Goal: Task Accomplishment & Management: Use online tool/utility

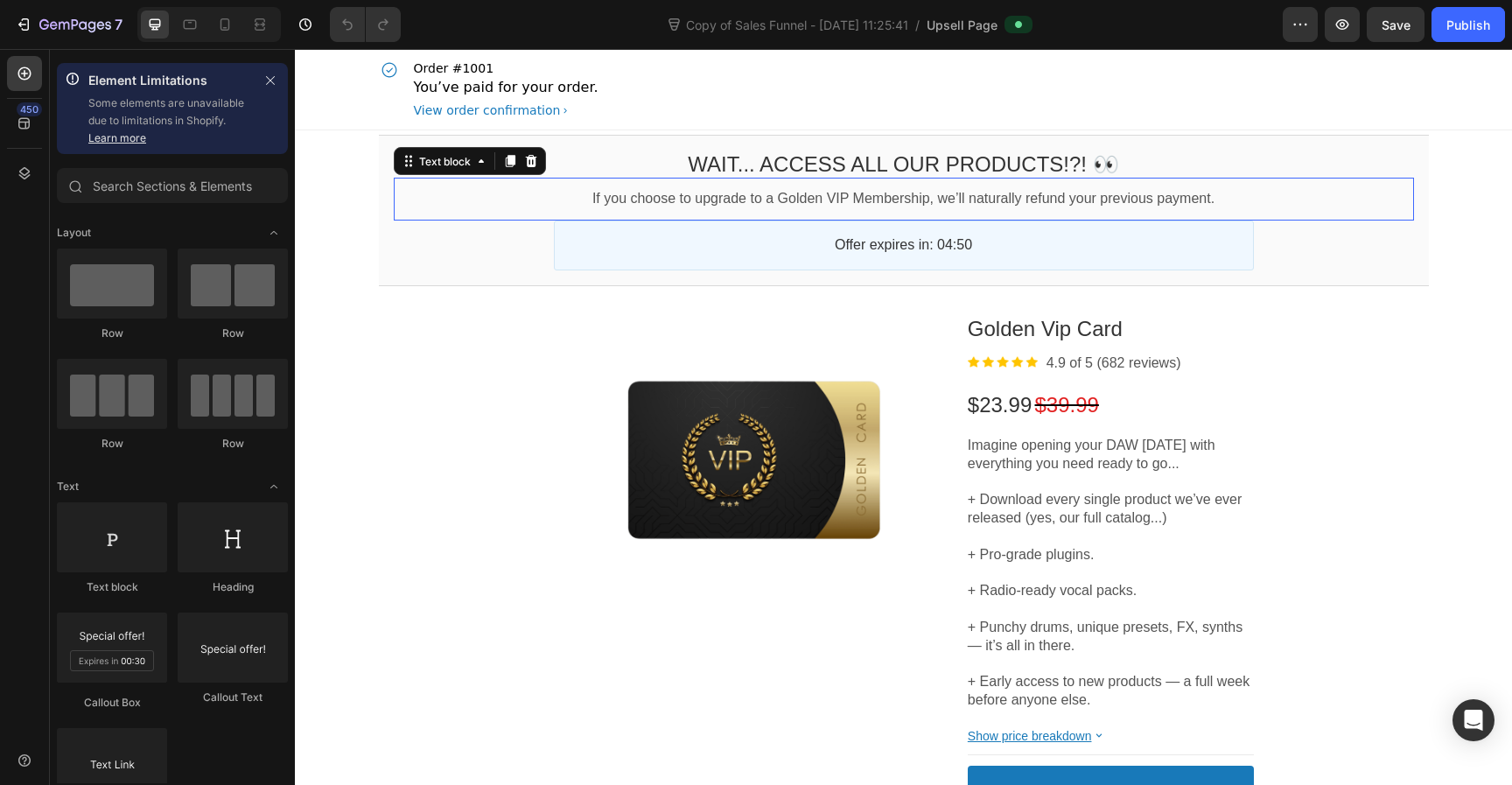
click at [1112, 200] on p "If you choose to upgrade to a Golden VIP Membership, we’ll naturally refund you…" at bounding box center [903, 198] width 1021 height 18
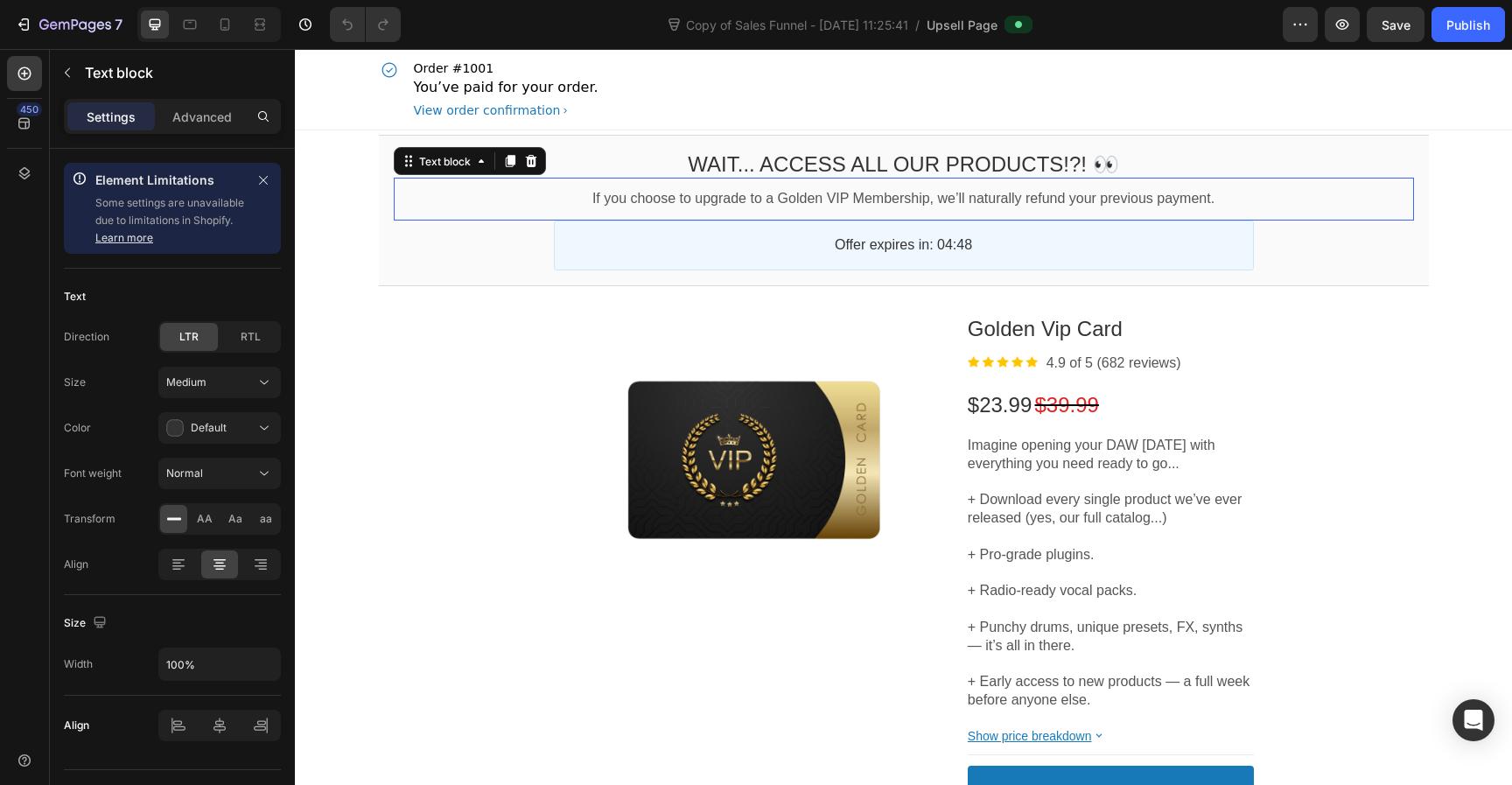
click at [1090, 210] on div "If you choose to upgrade to a Golden VIP Membership, we’ll naturally refund you…" at bounding box center [903, 199] width 1021 height 43
click at [1105, 199] on p "If you choose to upgrade to a Golden VIP Membership, we’ll naturally refund you…" at bounding box center [903, 198] width 1021 height 18
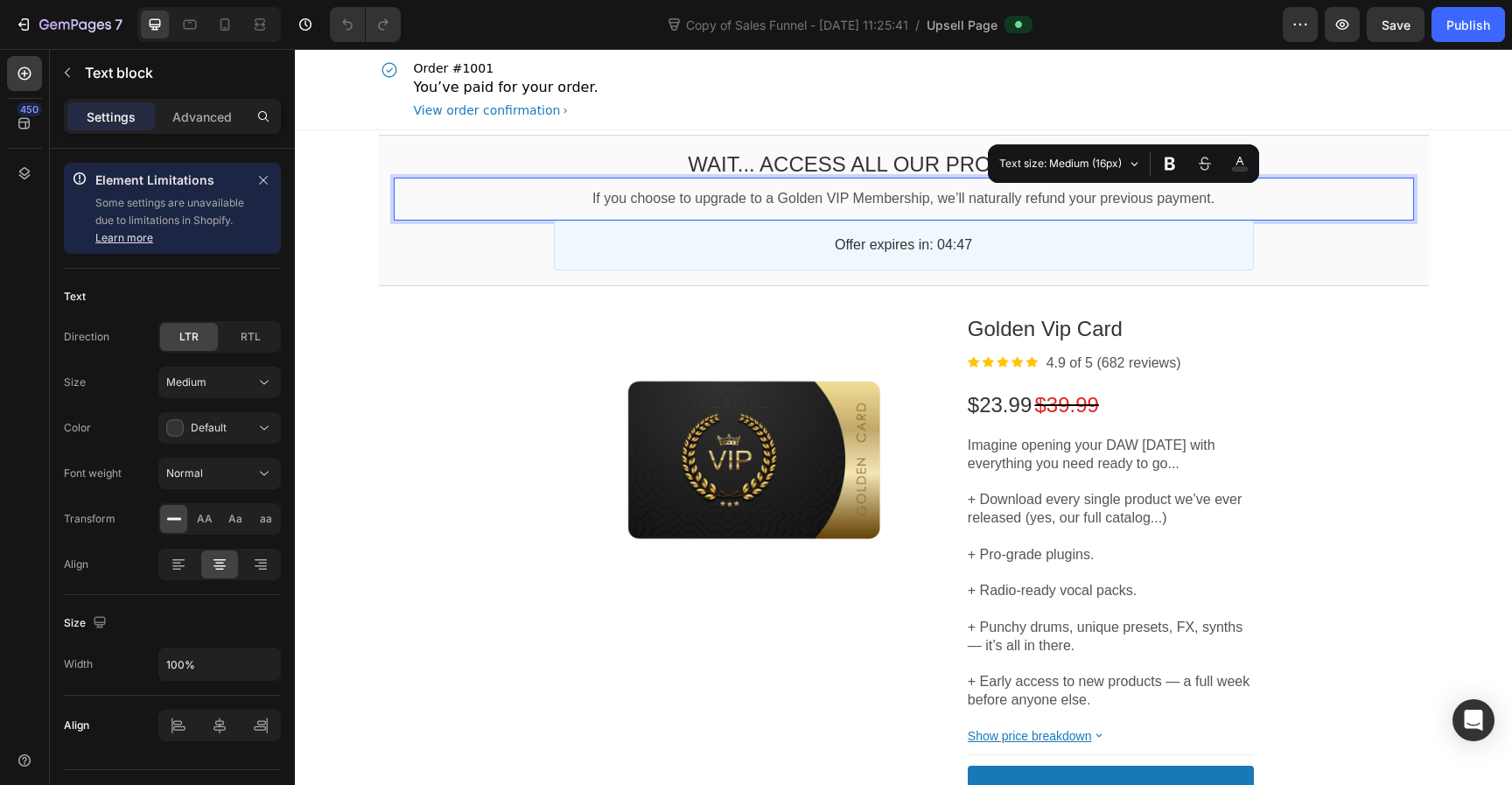
drag, startPoint x: 295, startPoint y: 49, endPoint x: 1092, endPoint y: 208, distance: 812.7
click at [1092, 208] on p "If you choose to upgrade to a Golden VIP Membership, we’ll naturally refund you…" at bounding box center [903, 198] width 1021 height 18
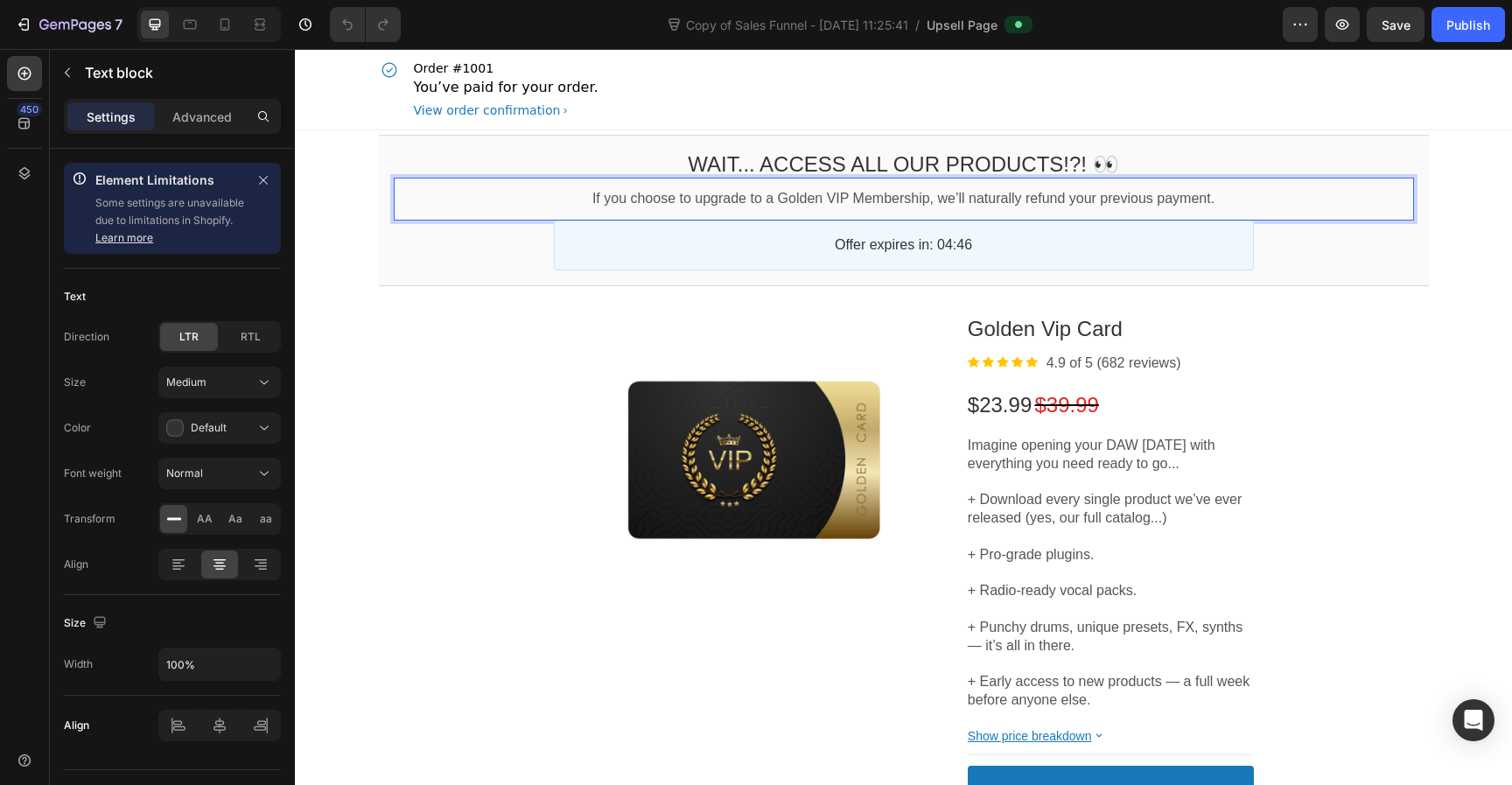
click at [1129, 198] on p "If you choose to upgrade to a Golden VIP Membership, we’ll naturally refund you…" at bounding box center [903, 198] width 1021 height 18
drag, startPoint x: 1092, startPoint y: 208, endPoint x: 1299, endPoint y: 577, distance: 423.1
click at [1299, 577] on div "Product Images Golden Vip Card Product Title Image 4.9 of 5 (682 reviews) Text …" at bounding box center [904, 608] width 1050 height 610
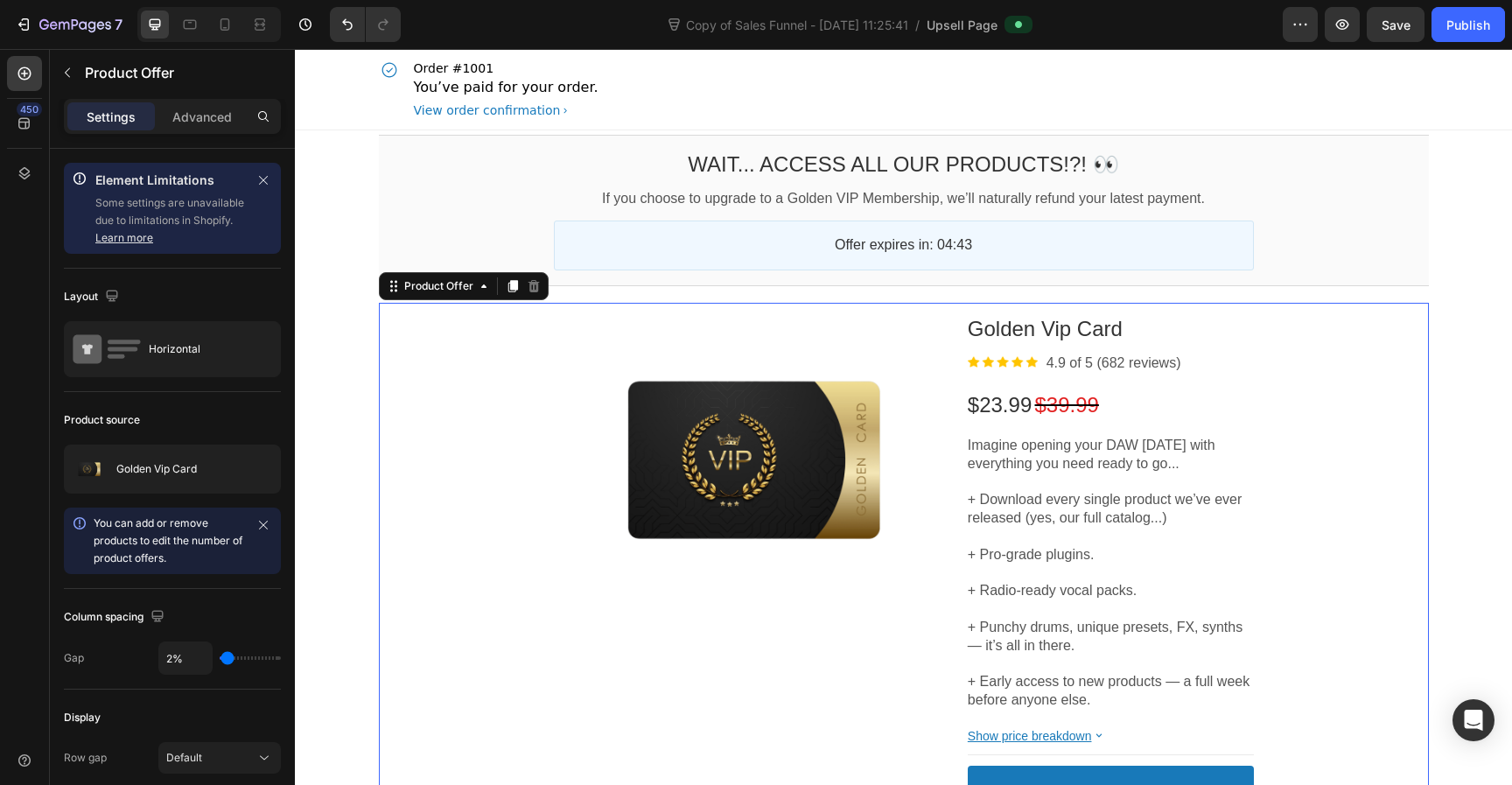
click at [1391, 20] on span "Save" at bounding box center [1396, 24] width 29 height 14
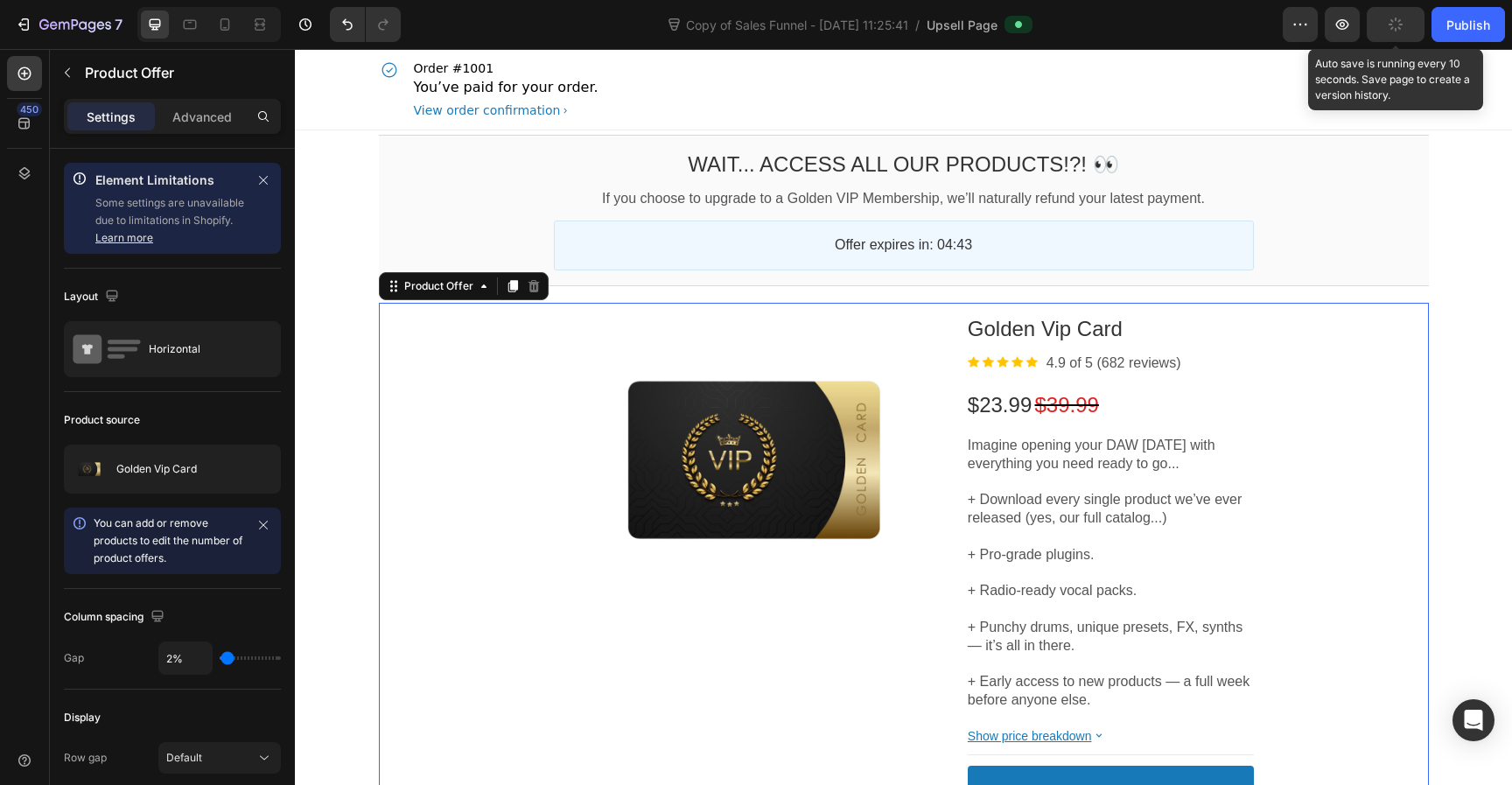
click at [1447, 33] on div "Publish" at bounding box center [1468, 24] width 43 height 18
click at [1414, 33] on button "Save" at bounding box center [1396, 24] width 58 height 35
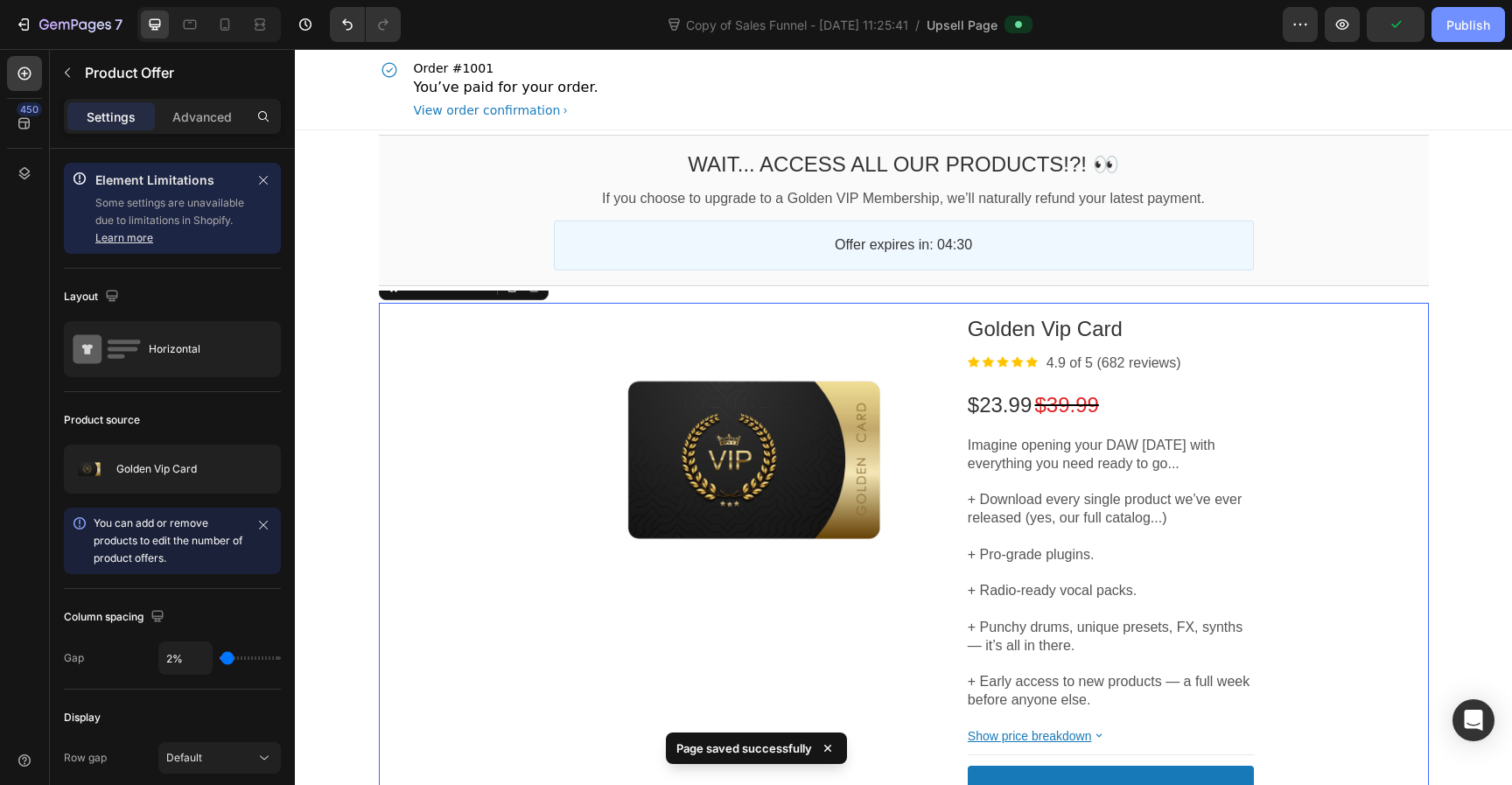
click at [1462, 30] on div "Publish" at bounding box center [1468, 24] width 43 height 18
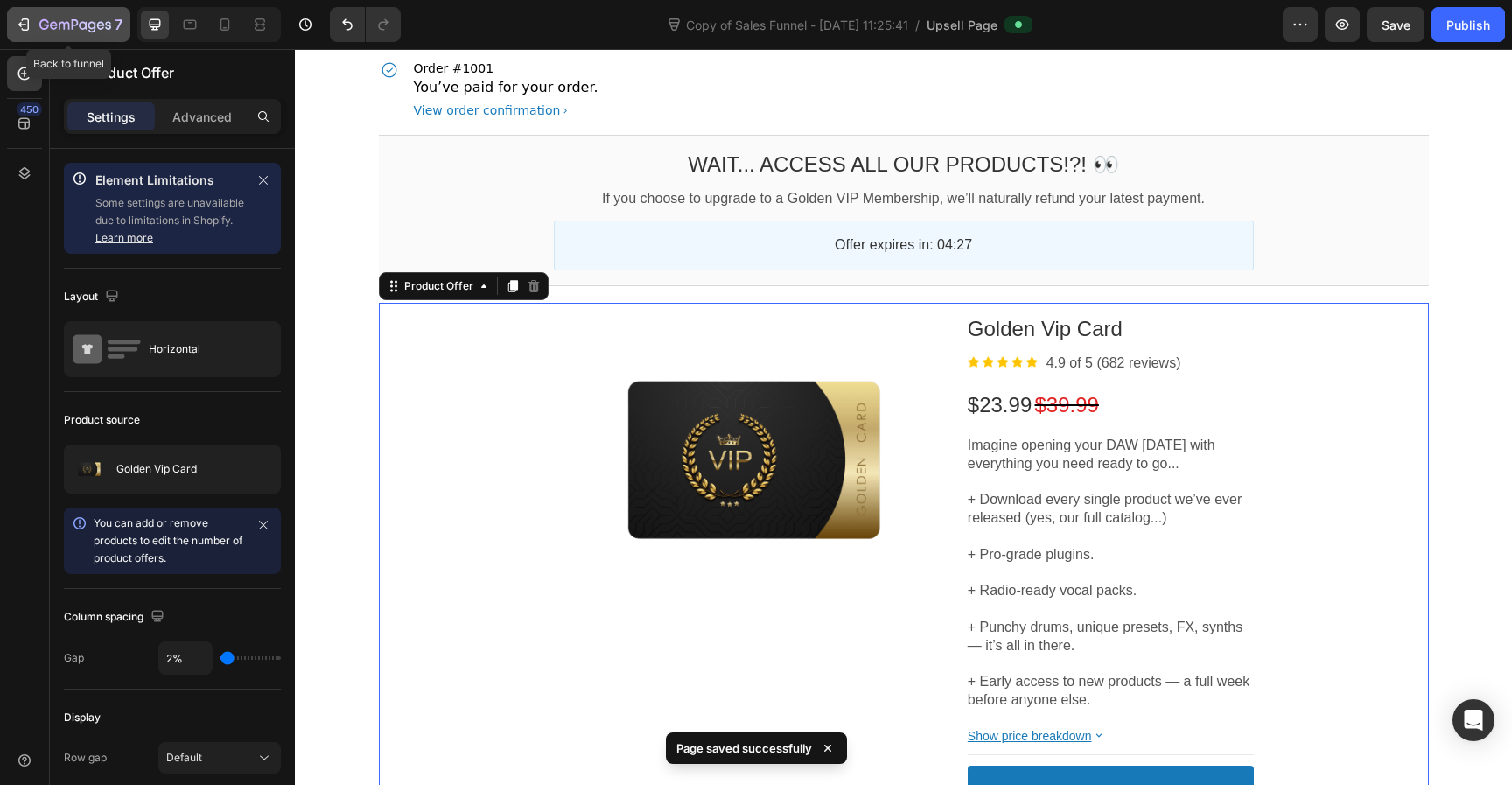
click at [57, 23] on icon "button" at bounding box center [75, 25] width 72 height 14
